Goal: Find specific page/section: Find specific page/section

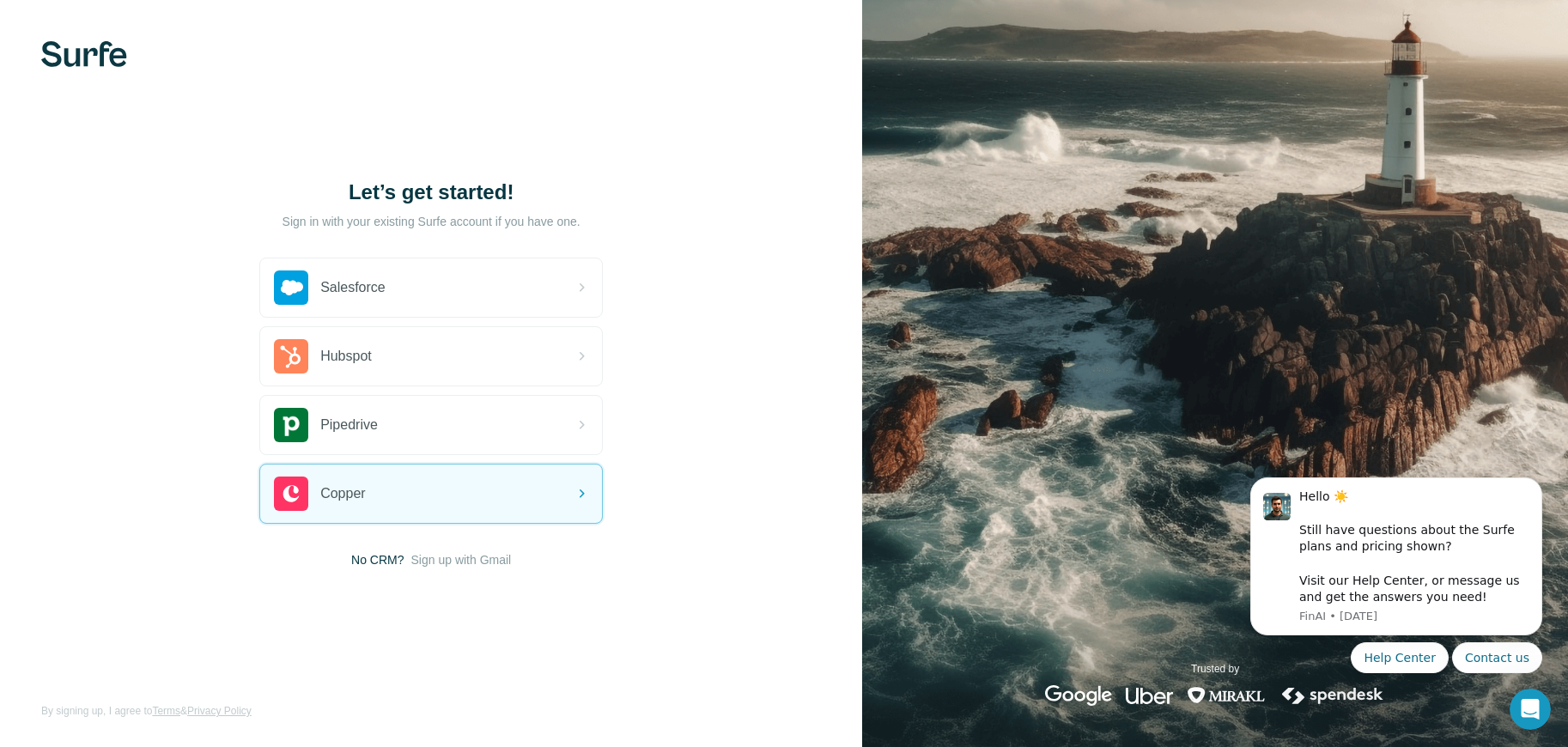
click at [78, 56] on img at bounding box center [84, 54] width 86 height 26
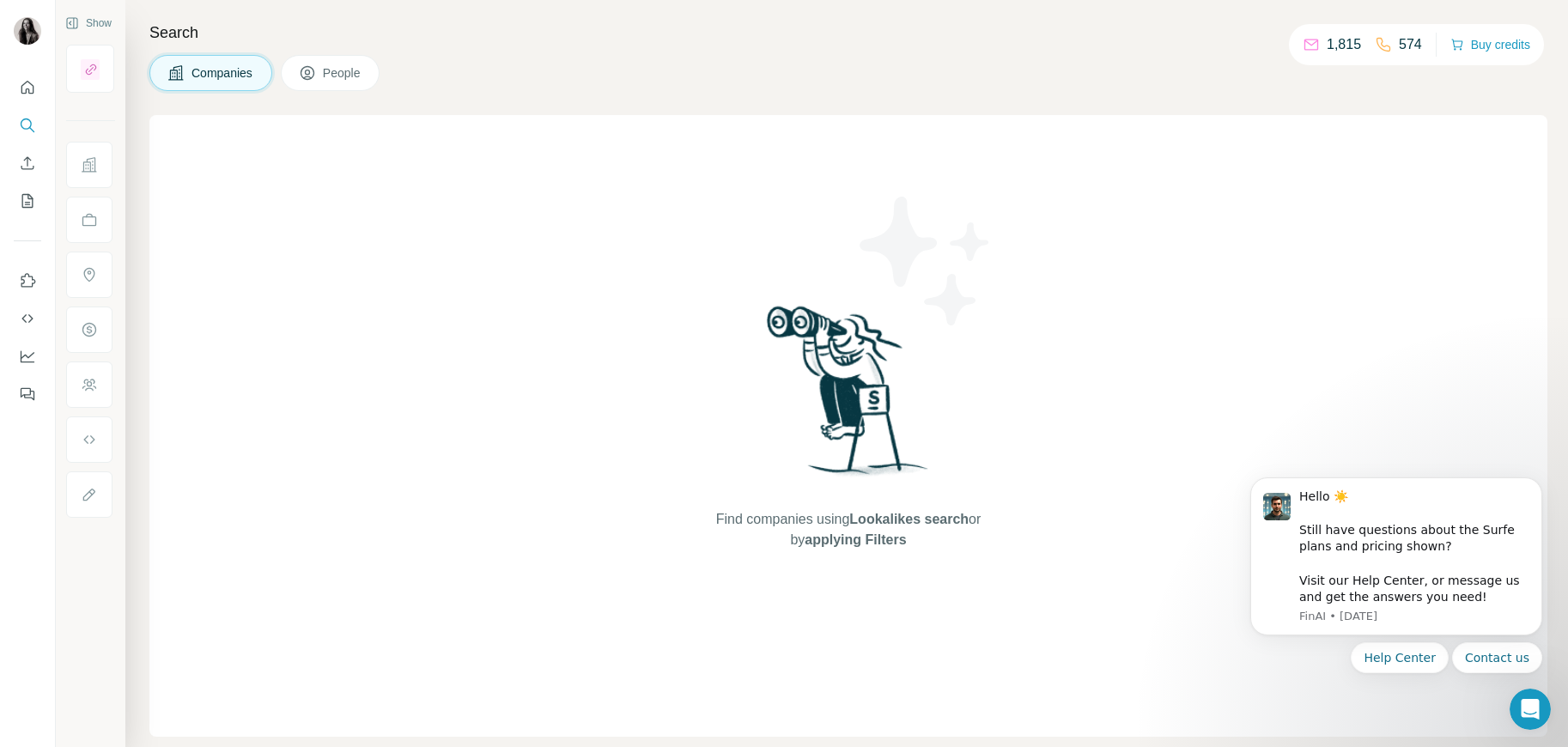
click at [334, 73] on span "People" at bounding box center [342, 73] width 40 height 17
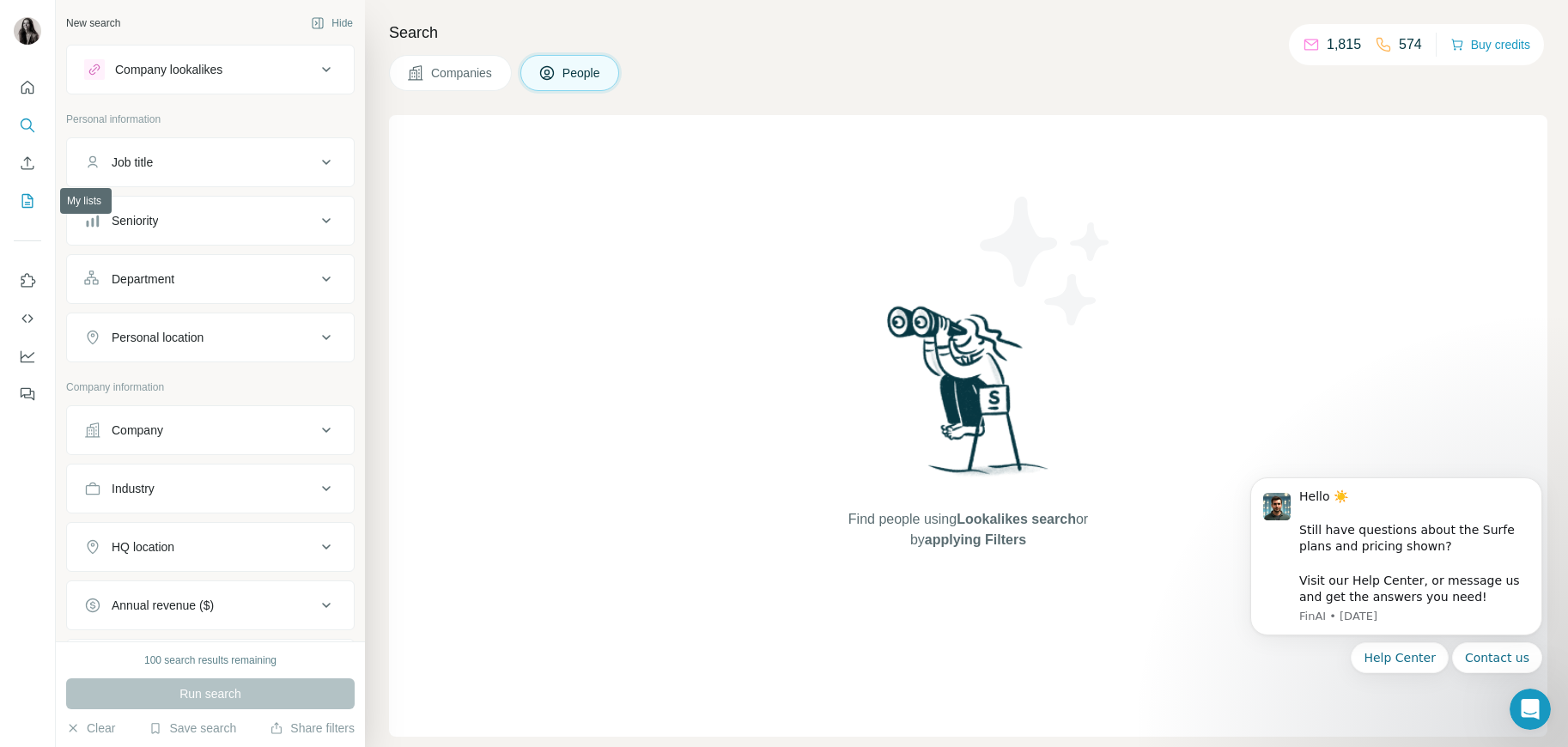
click at [30, 201] on icon "My lists" at bounding box center [27, 200] width 17 height 17
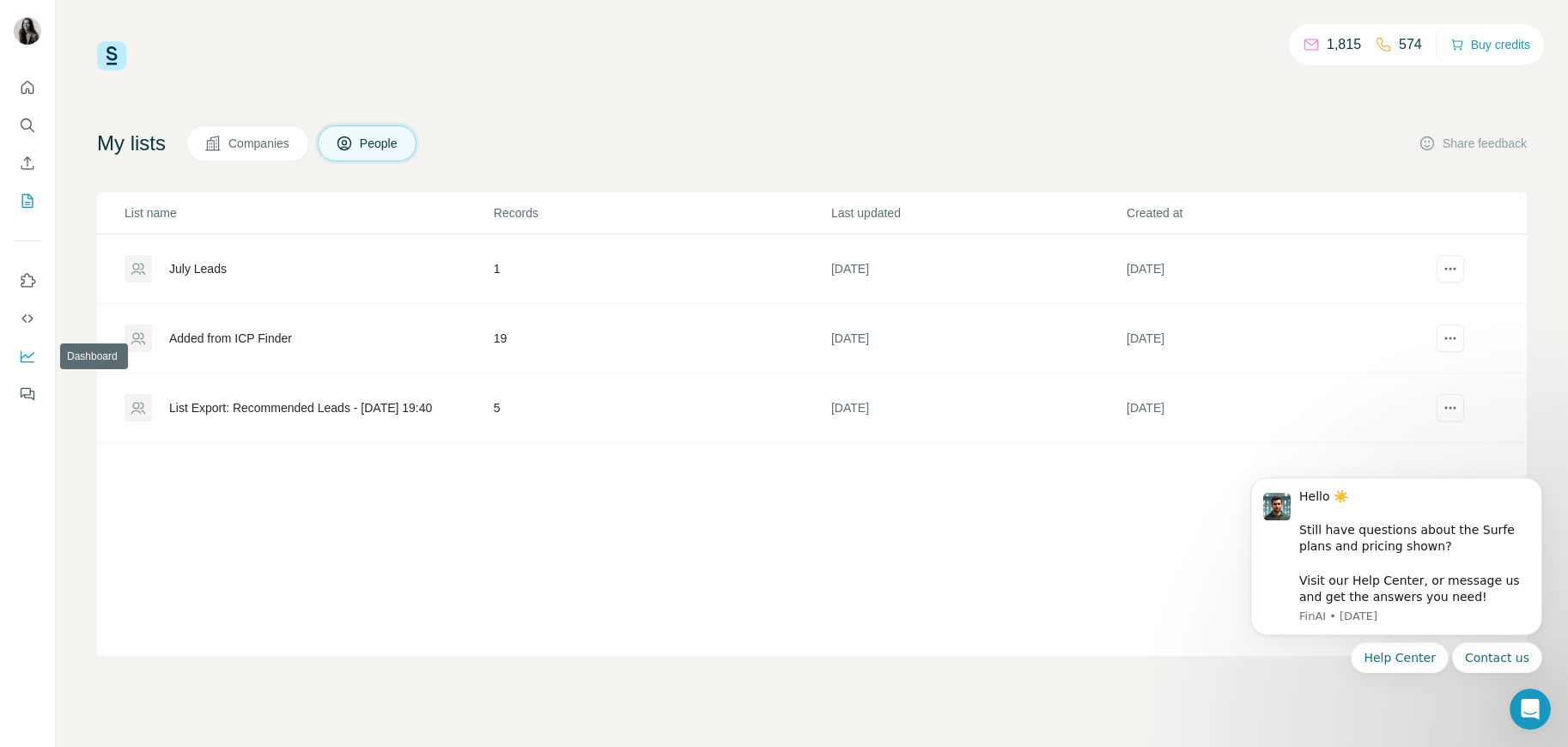
click at [28, 357] on icon "Dashboard" at bounding box center [28, 356] width 14 height 7
